Goal: Task Accomplishment & Management: Complete application form

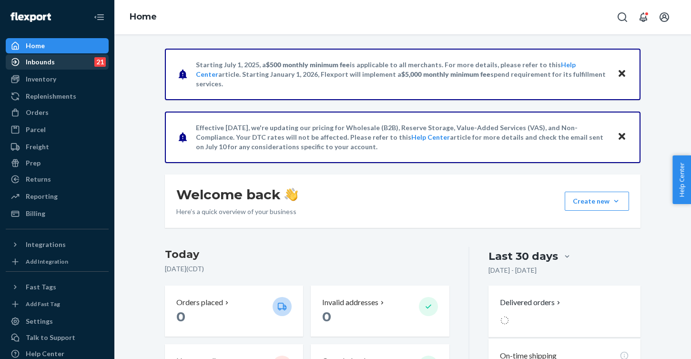
click at [46, 66] on div "Inbounds" at bounding box center [40, 62] width 29 height 10
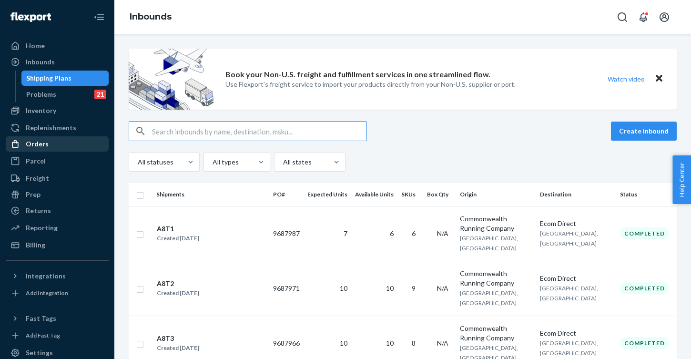
click at [62, 137] on div "Orders" at bounding box center [57, 143] width 101 height 13
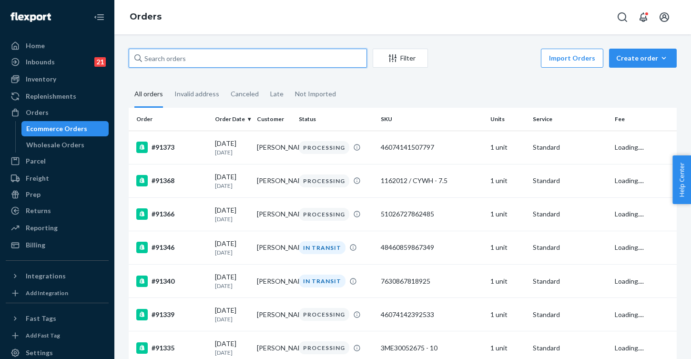
click at [206, 54] on input "text" at bounding box center [248, 58] width 238 height 19
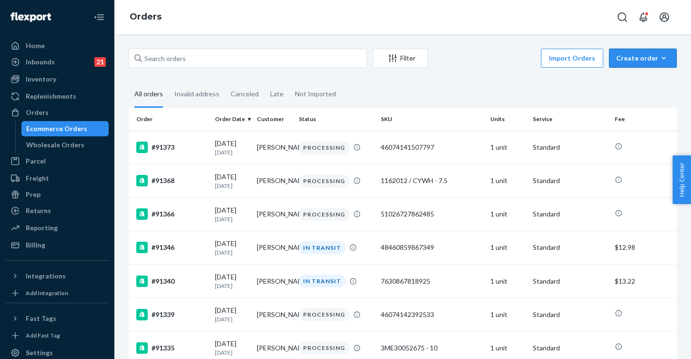
click at [643, 58] on div "Create order" at bounding box center [642, 58] width 53 height 10
click at [643, 84] on span "Ecommerce order" at bounding box center [648, 81] width 59 height 7
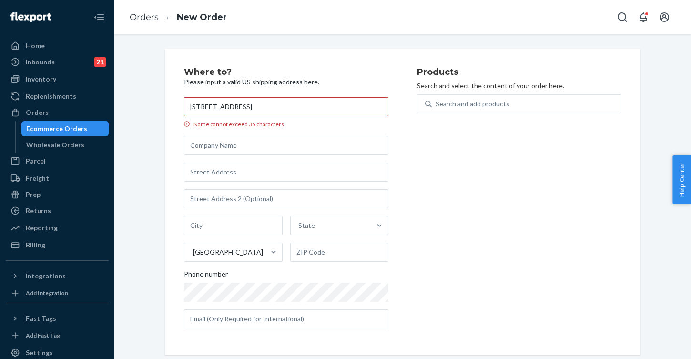
type input "[STREET_ADDRESS]"
paste input "[STREET_ADDRESS]"
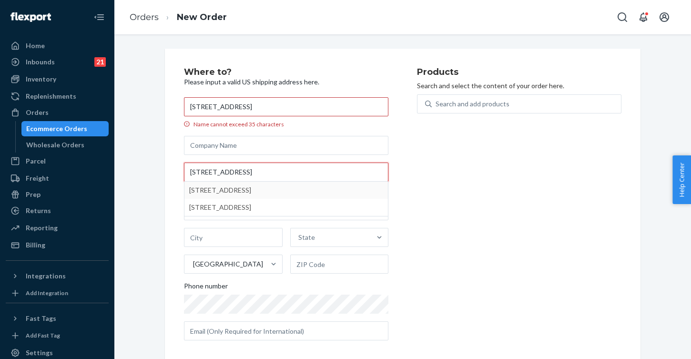
type input "[STREET_ADDRESS]"
type input "[GEOGRAPHIC_DATA]"
type input "60194"
type input "8 Portsmouth Ct"
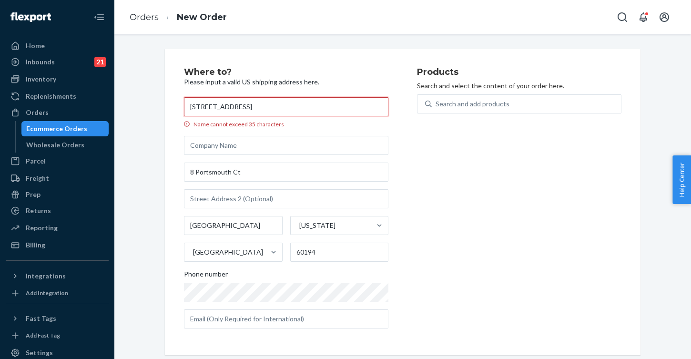
click at [224, 112] on input "[STREET_ADDRESS]" at bounding box center [286, 106] width 204 height 19
paste input "[PERSON_NAME]"
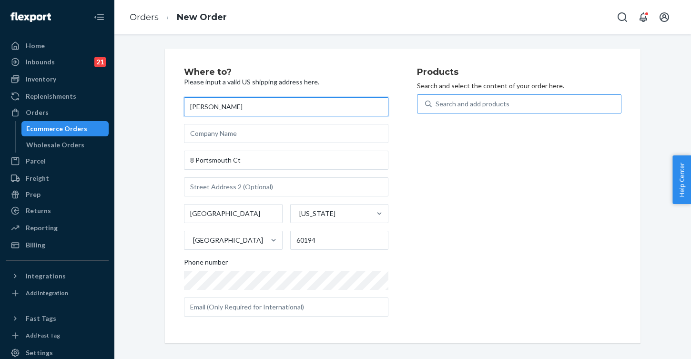
type input "[PERSON_NAME]"
click at [521, 102] on div "Search and add products" at bounding box center [526, 103] width 189 height 17
click at [436, 102] on input "Search and add products" at bounding box center [435, 104] width 1 height 10
paste input "Evening Sky/Coral / 8"
type input "Evening Sky/Coral / 8"
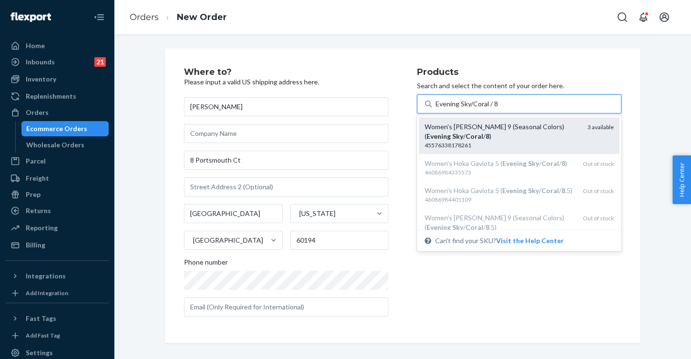
click at [563, 133] on div "Women's [PERSON_NAME] 9 (Seasonal Colors) ( Evening Sky / Coral / 8 )" at bounding box center [501, 131] width 155 height 19
click at [498, 109] on input "Evening Sky/Coral / 8" at bounding box center [466, 104] width 63 height 10
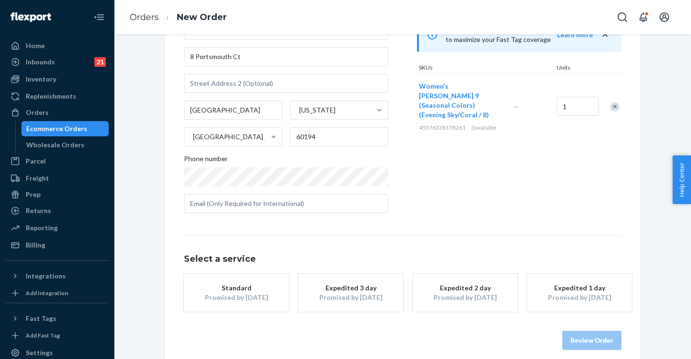
scroll to position [104, 0]
click at [344, 285] on div "Expedited 3 day" at bounding box center [350, 287] width 76 height 10
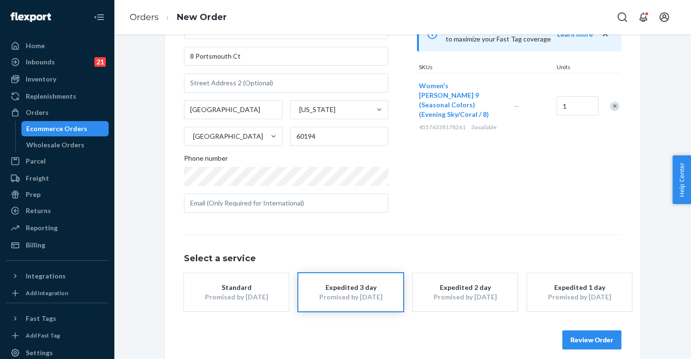
click at [594, 336] on button "Review Order" at bounding box center [591, 339] width 59 height 19
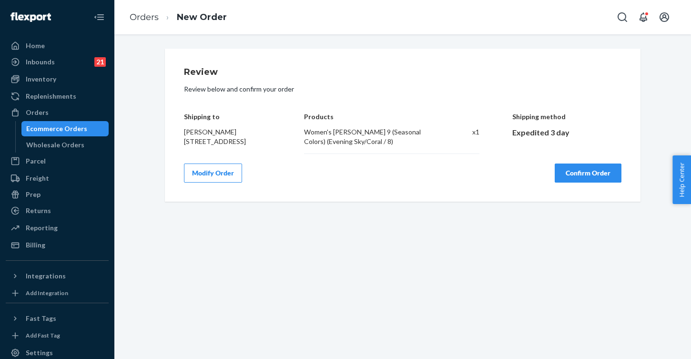
scroll to position [0, 0]
click at [597, 180] on button "Confirm Order" at bounding box center [587, 172] width 67 height 19
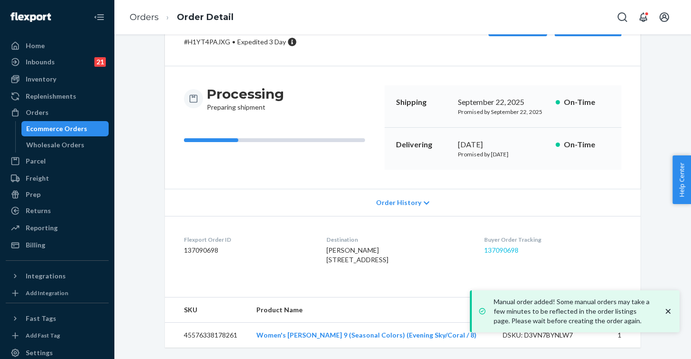
scroll to position [69, 0]
click at [506, 246] on link "137090698" at bounding box center [501, 250] width 34 height 8
